Goal: Transaction & Acquisition: Purchase product/service

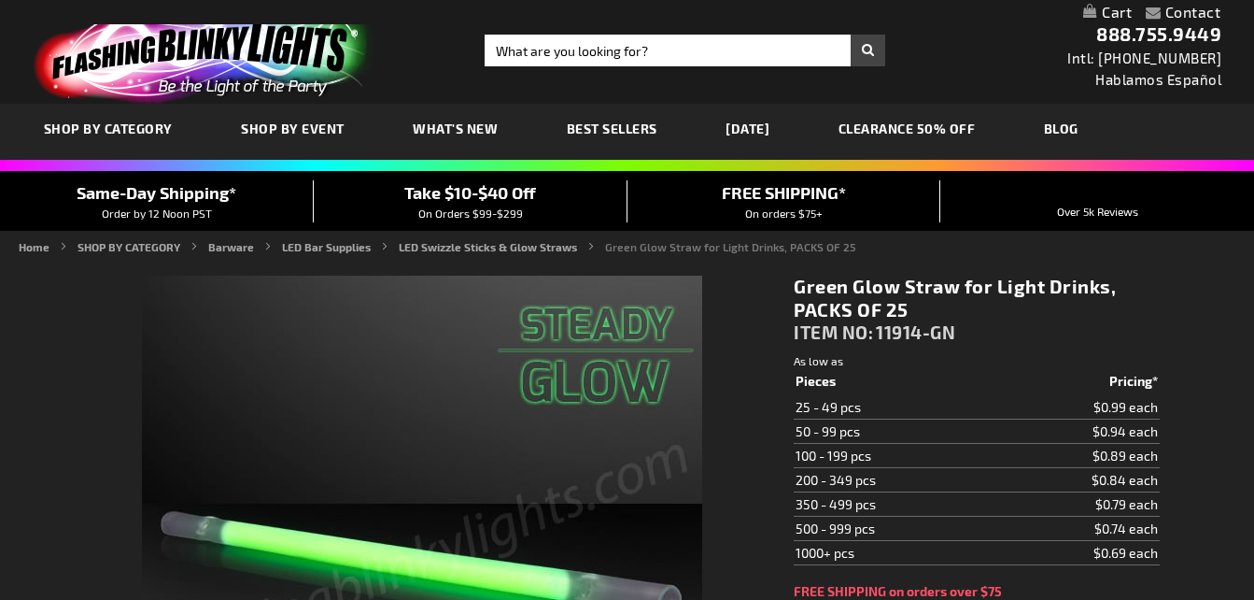
type input "5648"
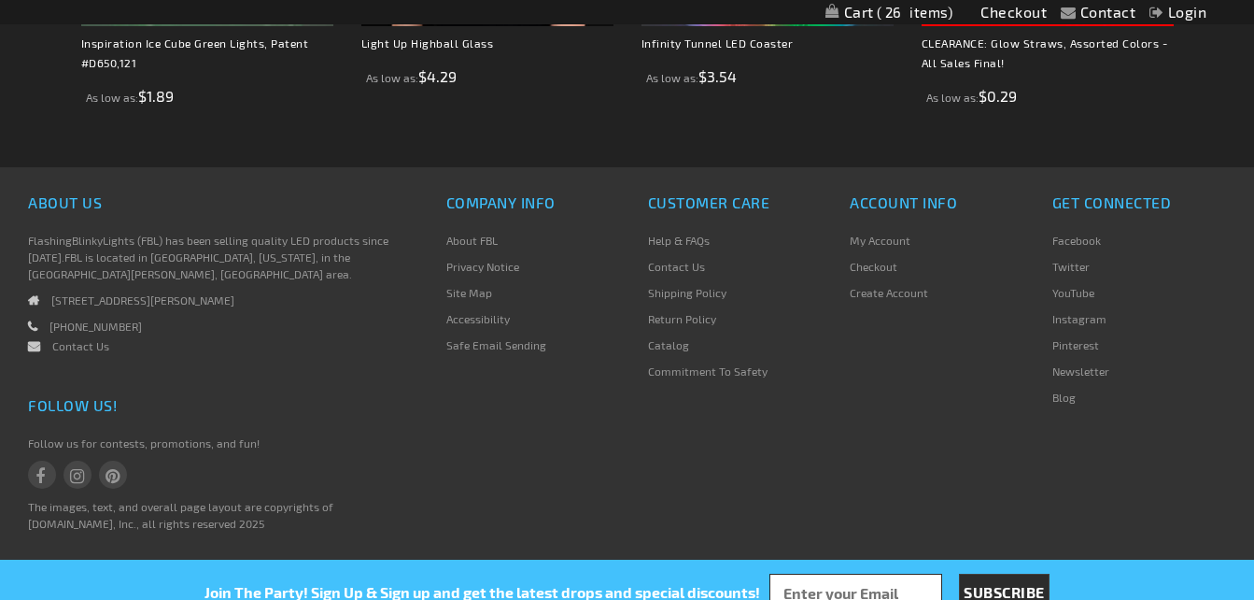
scroll to position [1057, 0]
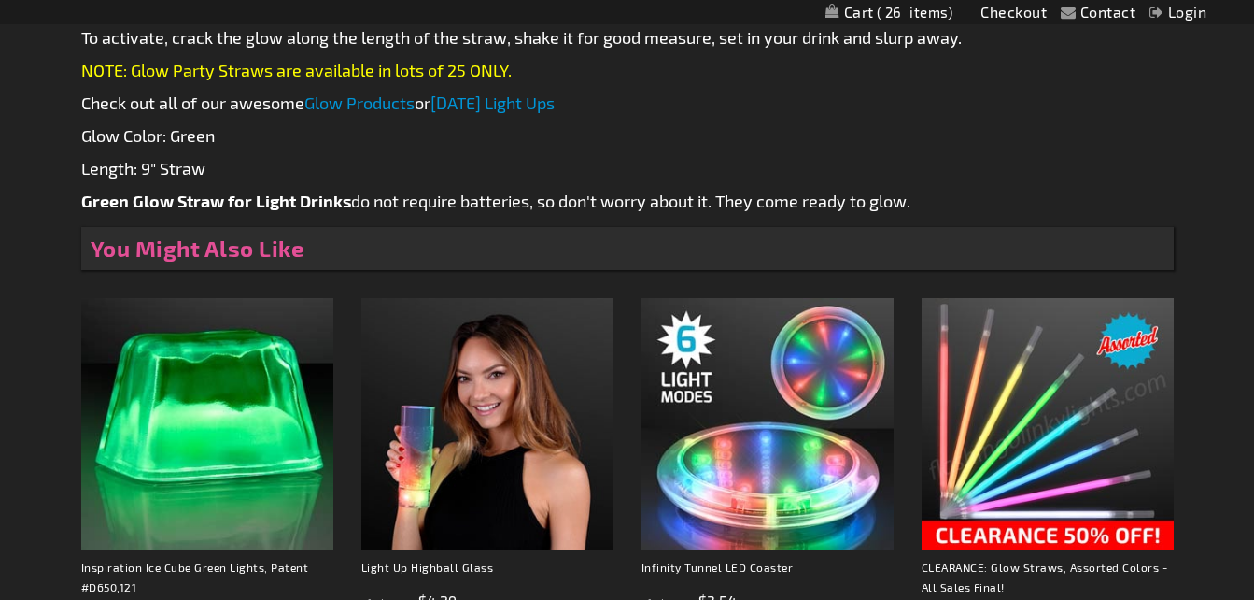
click at [1084, 454] on img at bounding box center [1048, 424] width 252 height 252
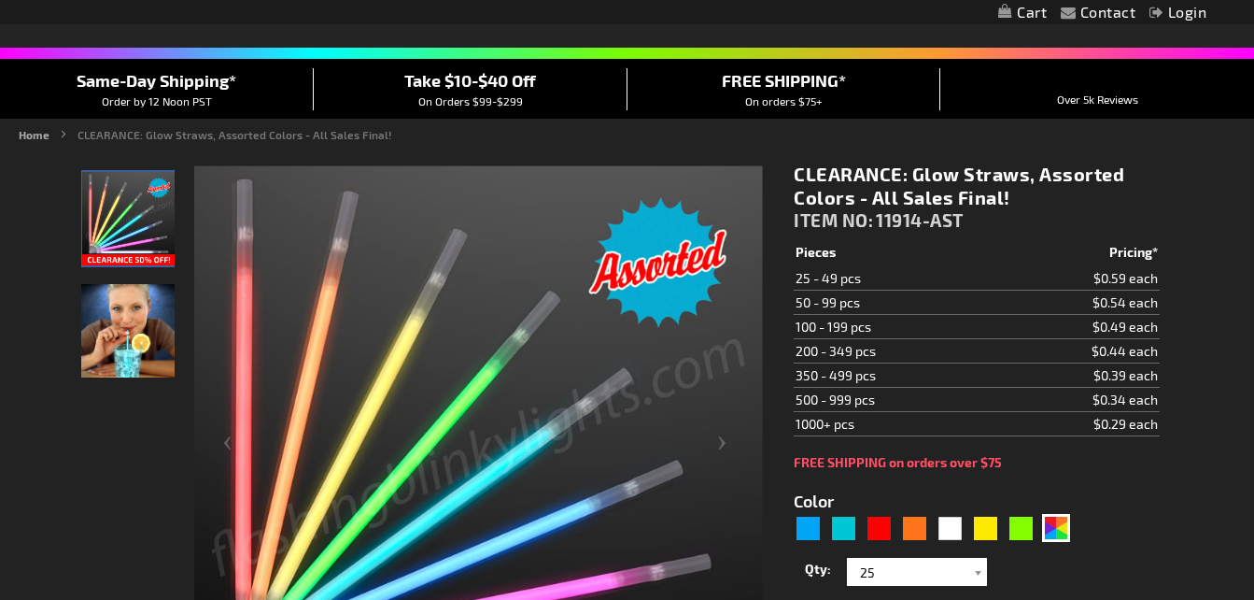
scroll to position [274, 0]
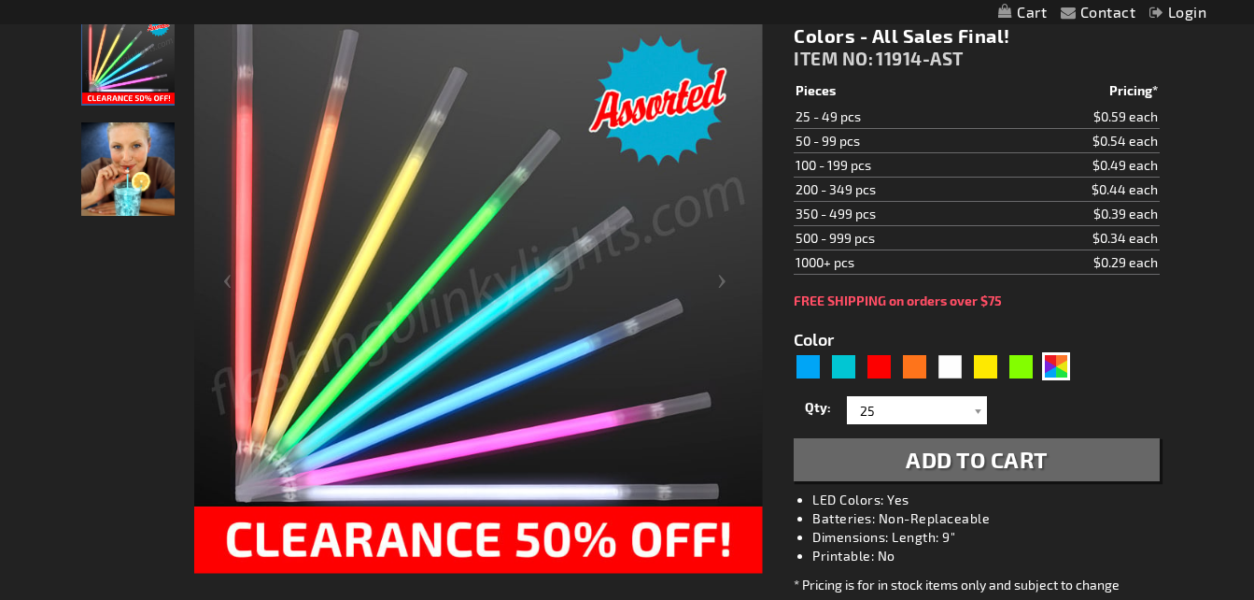
click at [696, 225] on div "Next" at bounding box center [725, 288] width 75 height 573
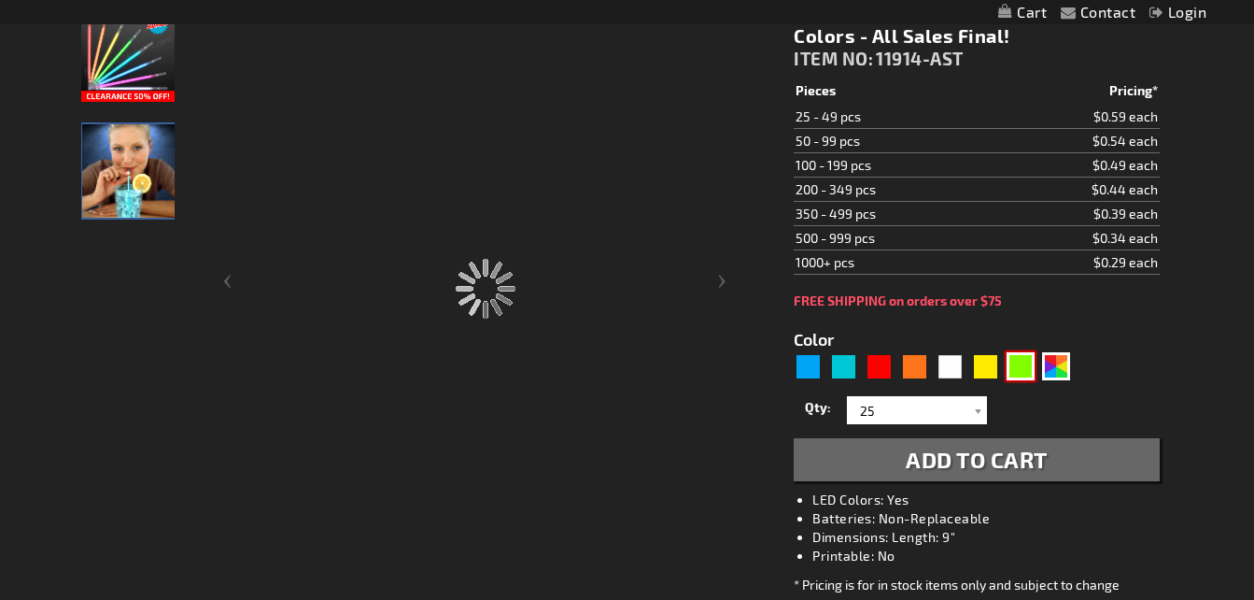
click at [1027, 367] on div "Green" at bounding box center [1021, 366] width 28 height 28
type input "5648"
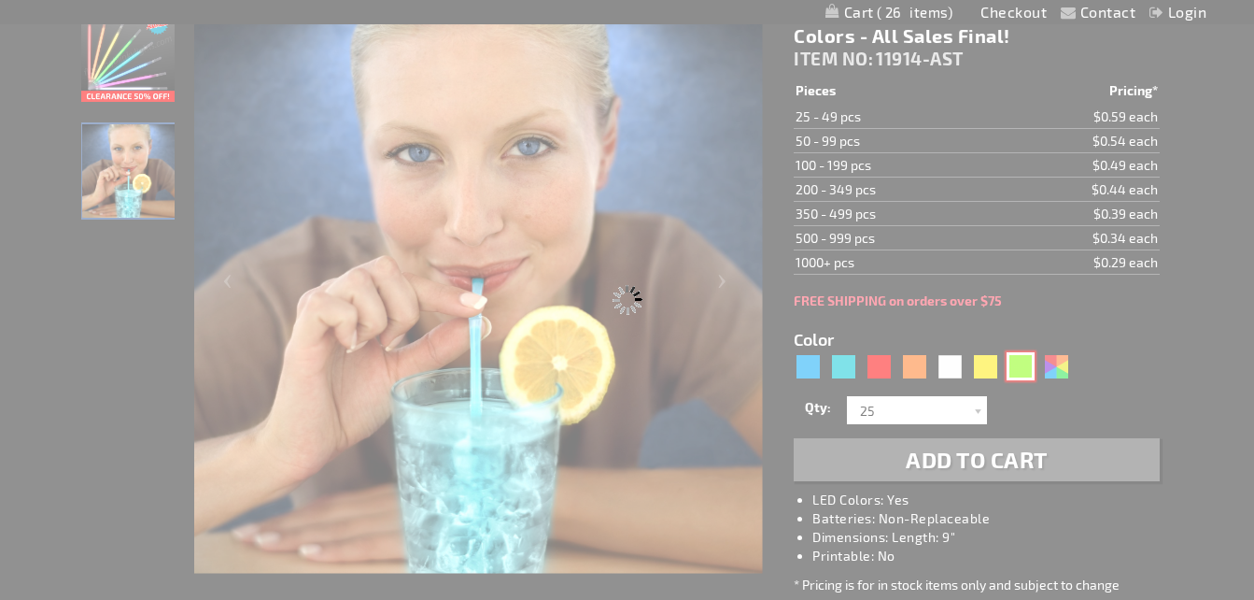
type input "11914-GN"
type input "Customize - Green Glow Straw for Light Drinks, PACKS OF 25 - ITEM NO: 11914-GN"
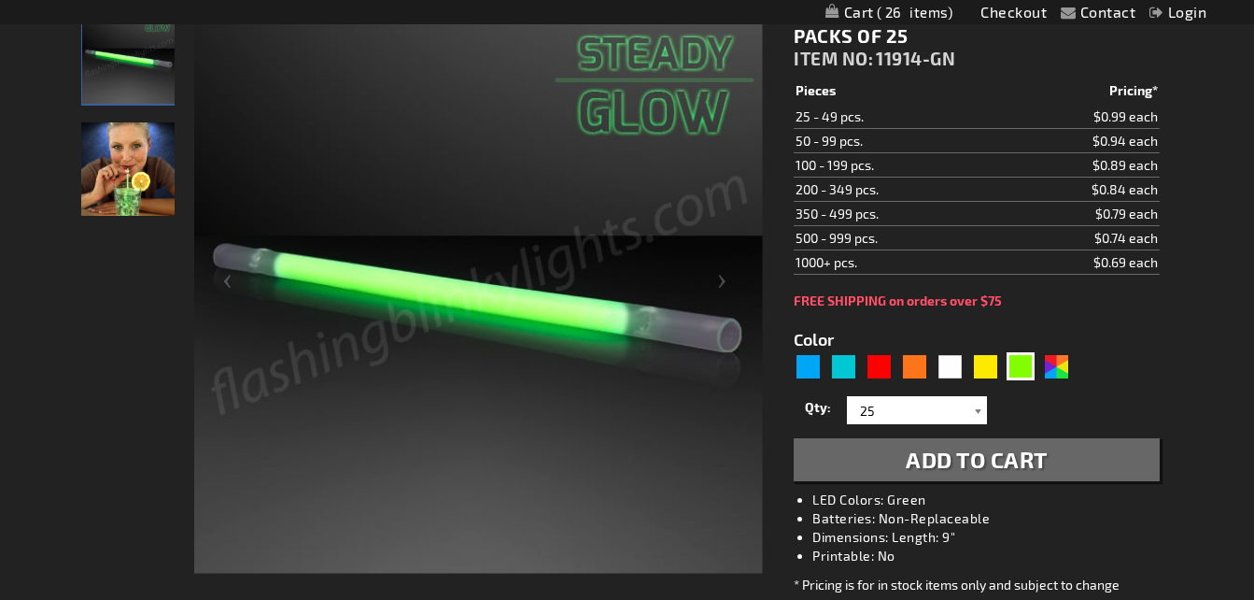
click at [977, 408] on div at bounding box center [977, 410] width 19 height 28
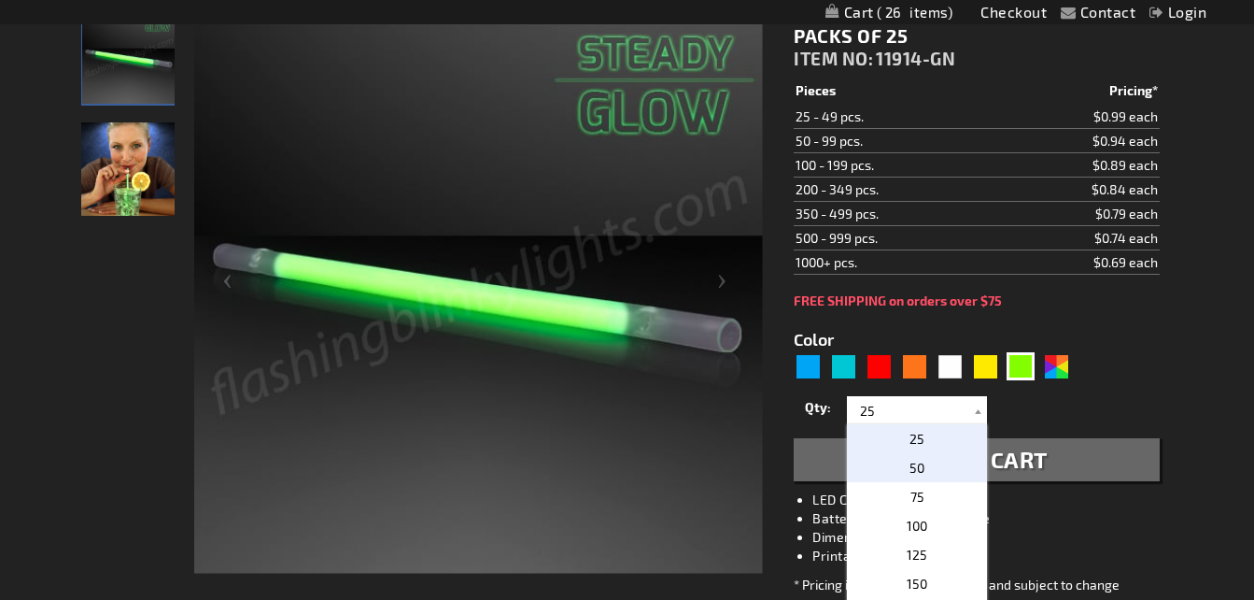
click at [915, 471] on span "50" at bounding box center [917, 467] width 15 height 16
type input "50"
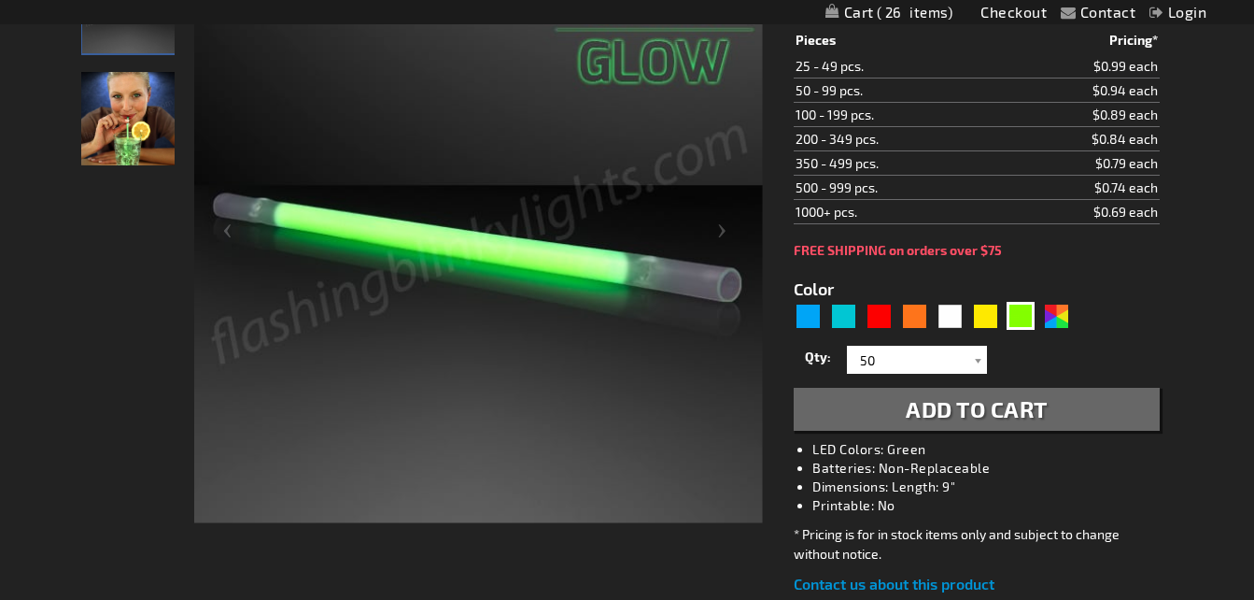
scroll to position [374, 0]
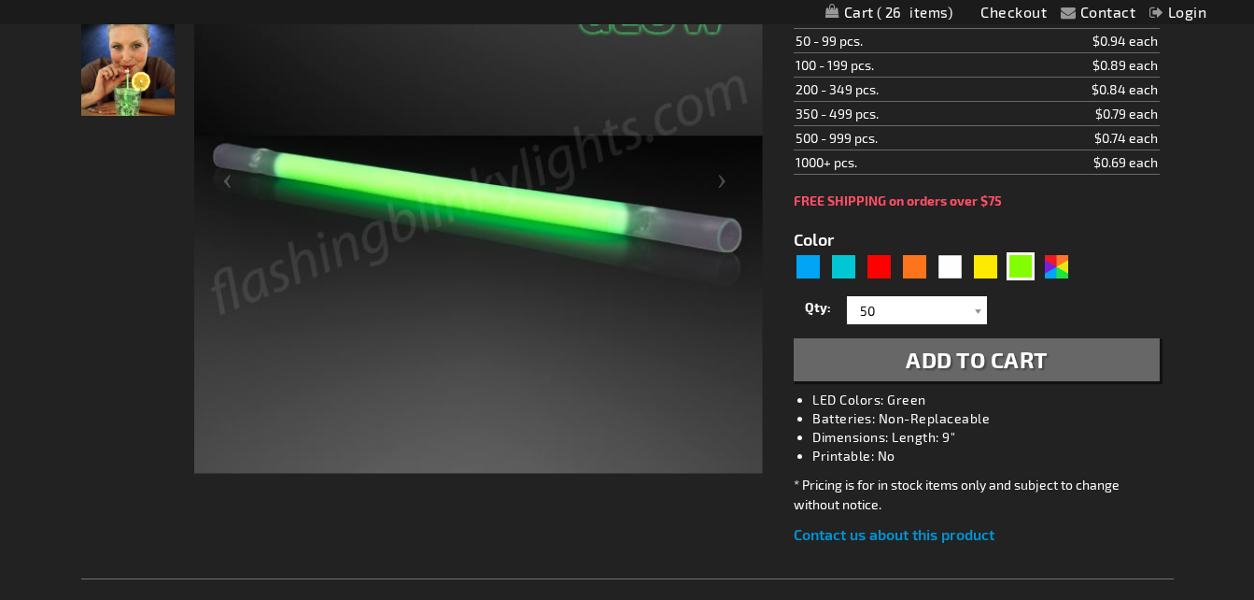
click at [972, 350] on span "Add to Cart" at bounding box center [977, 359] width 142 height 27
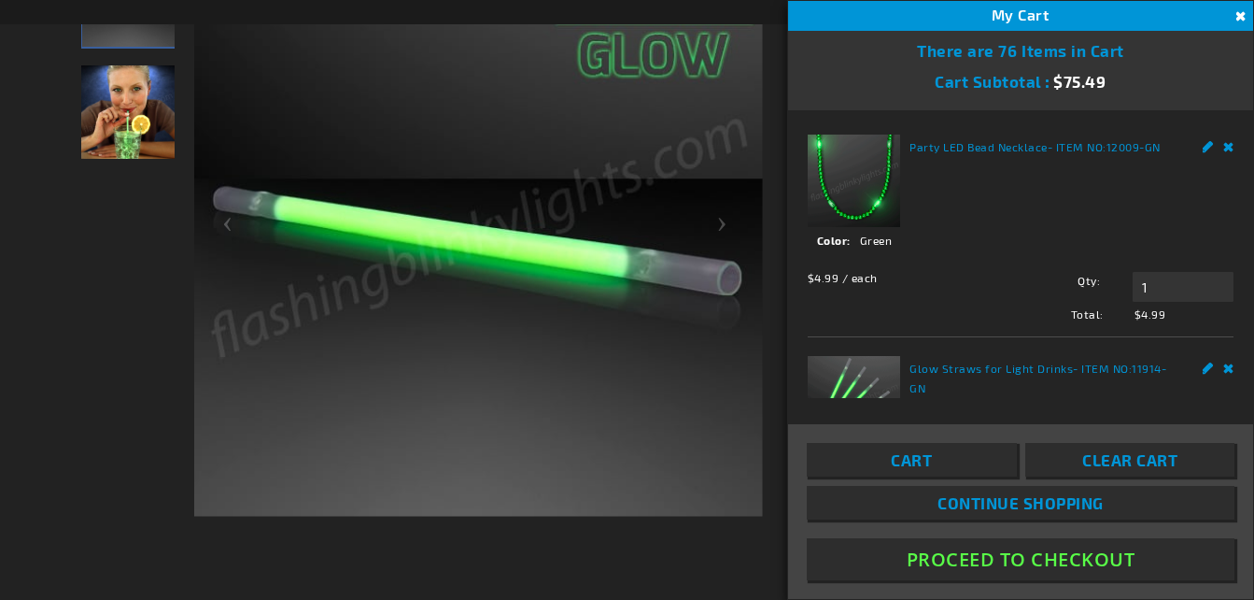
scroll to position [417, 0]
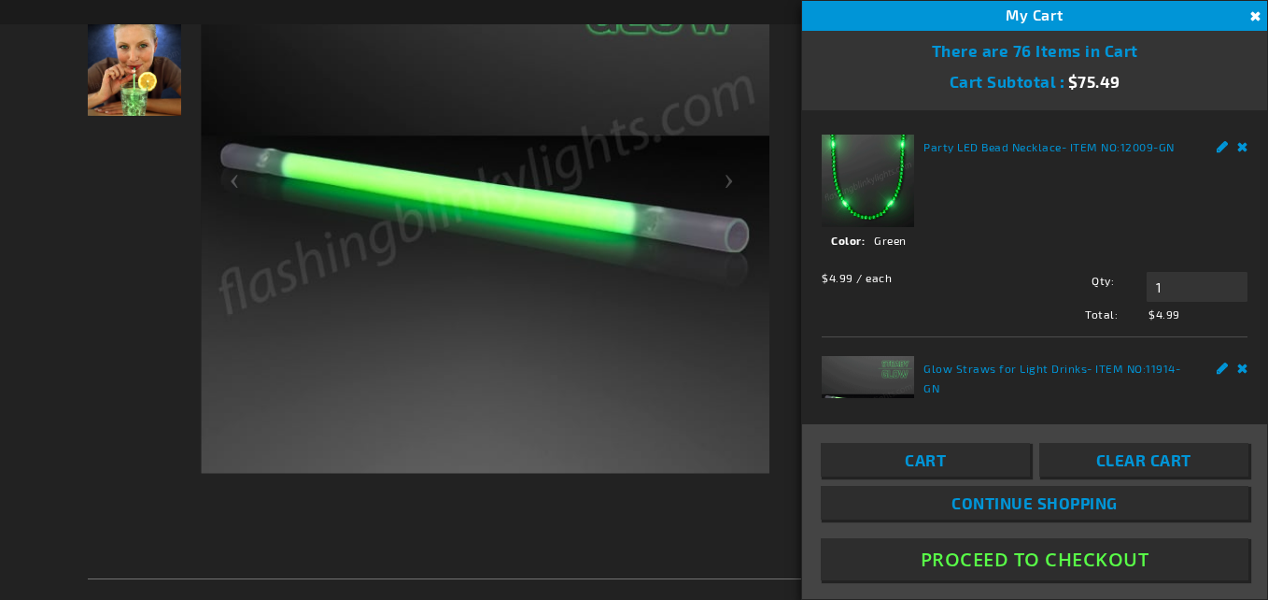
click at [1253, 73] on div "Cart Subtotal $75.49" at bounding box center [1034, 81] width 465 height 40
click at [1253, 68] on div "Cart Subtotal $75.49" at bounding box center [1034, 81] width 465 height 40
click at [716, 83] on div "Next" at bounding box center [733, 188] width 75 height 573
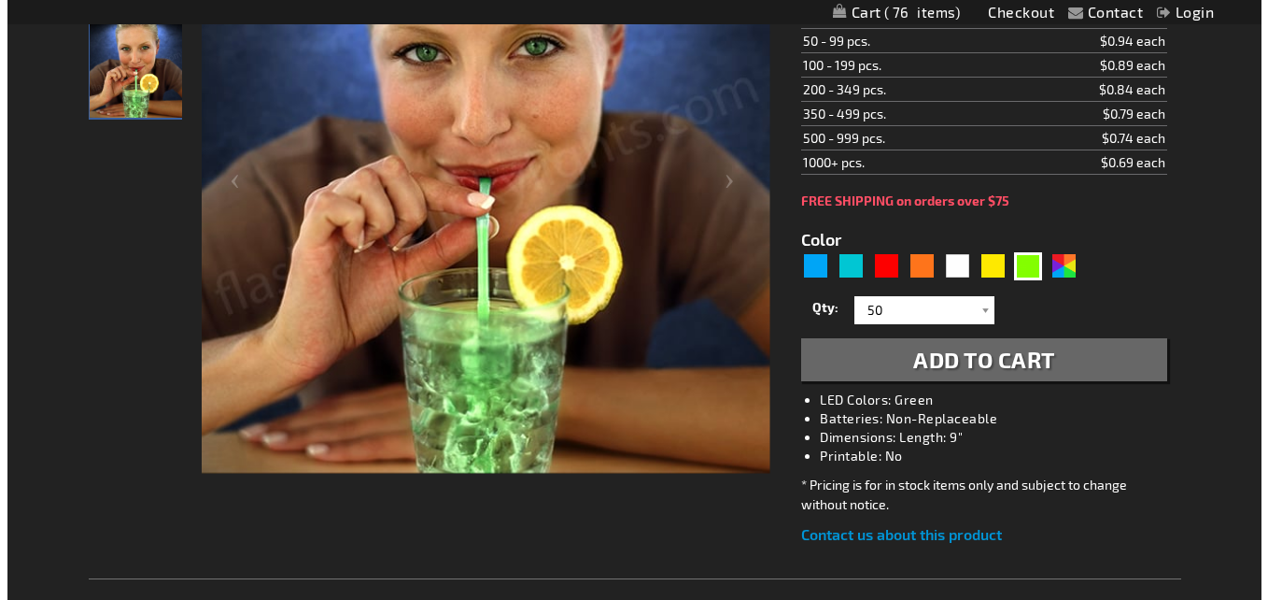
scroll to position [0, 0]
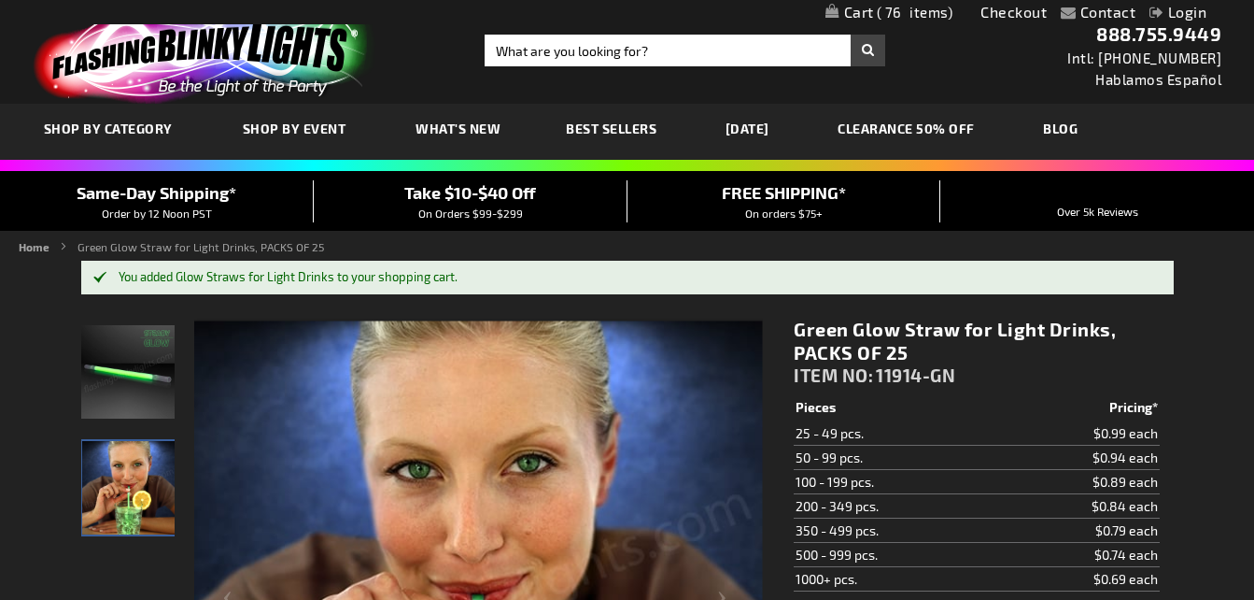
drag, startPoint x: 1261, startPoint y: 38, endPoint x: 909, endPoint y: 13, distance: 353.0
drag, startPoint x: 909, startPoint y: 13, endPoint x: 886, endPoint y: 12, distance: 22.4
click at [886, 12] on span "76" at bounding box center [915, 12] width 77 height 17
